Goal: Transaction & Acquisition: Purchase product/service

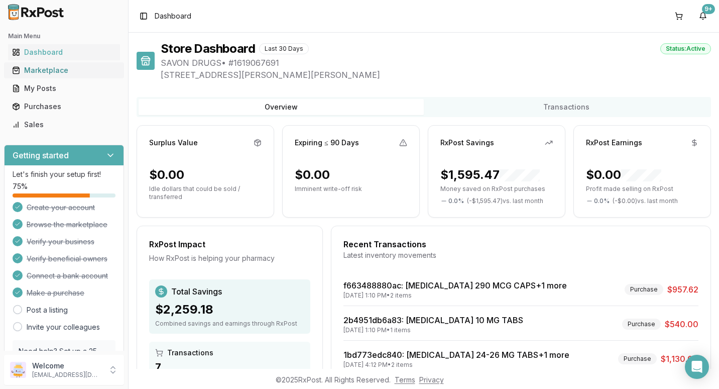
click at [47, 66] on div "Marketplace" at bounding box center [64, 70] width 104 height 10
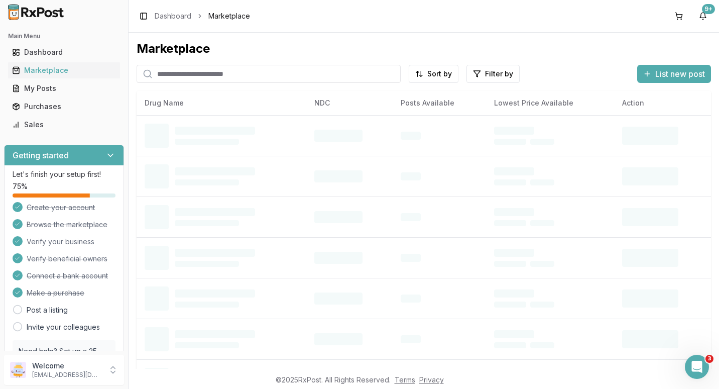
click at [192, 76] on input "search" at bounding box center [269, 74] width 264 height 18
type input "*******"
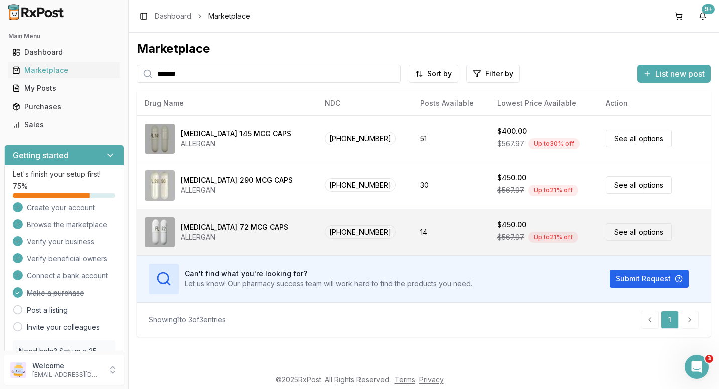
click at [621, 234] on link "See all options" at bounding box center [639, 232] width 66 height 18
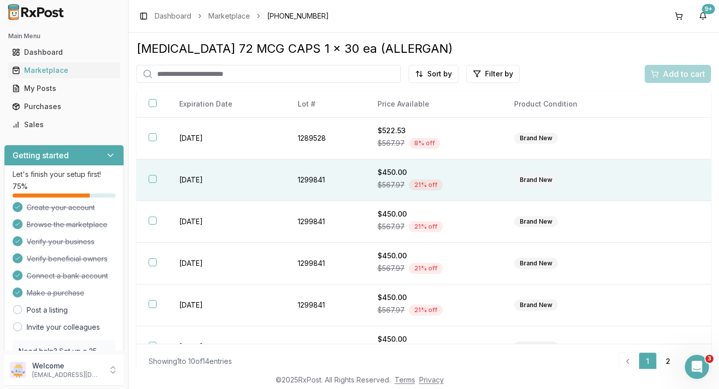
click at [153, 178] on button "button" at bounding box center [153, 179] width 8 height 8
click at [666, 73] on span "Add to cart" at bounding box center [684, 74] width 42 height 12
